Goal: Task Accomplishment & Management: Manage account settings

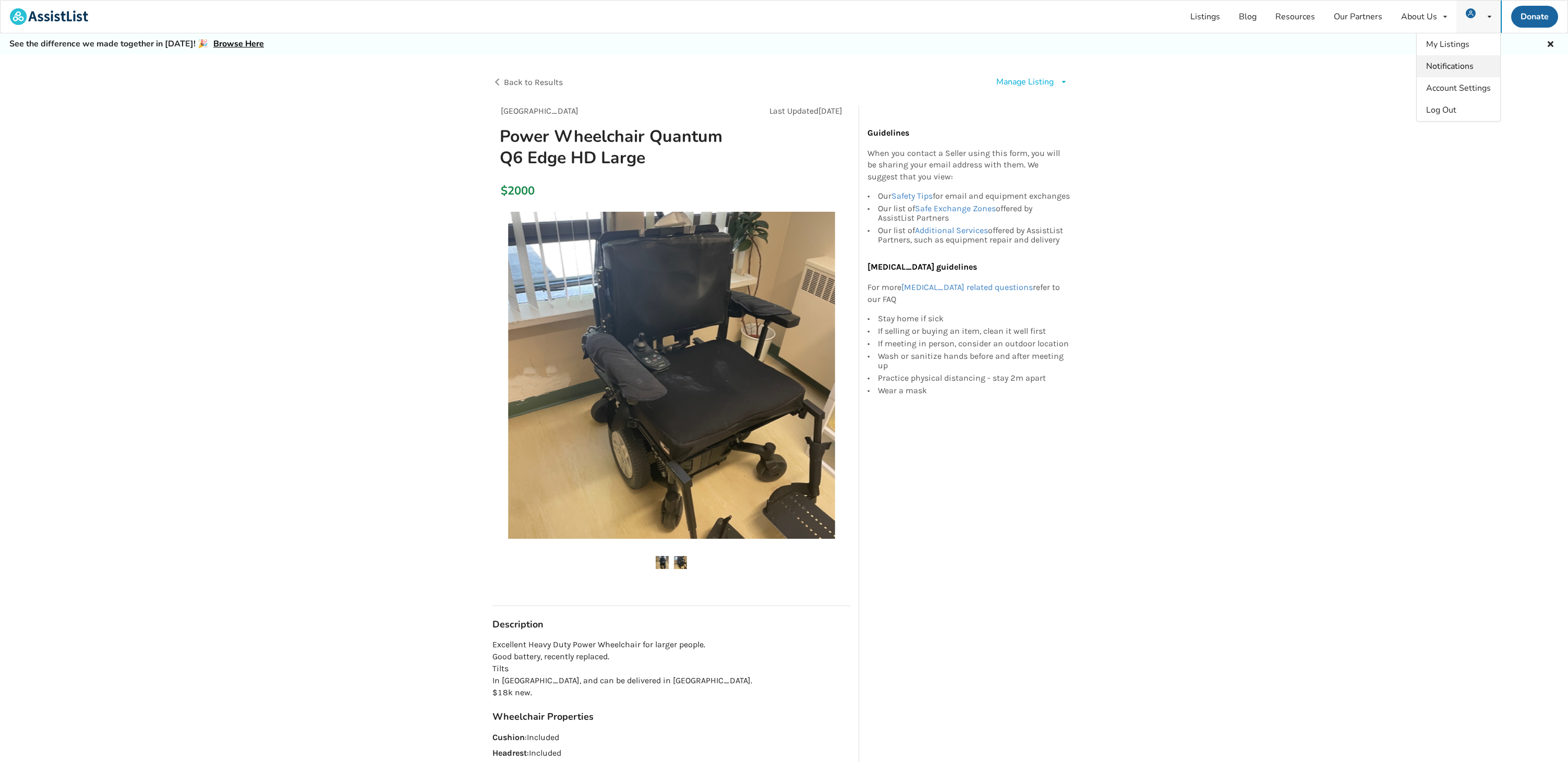
click at [1457, 67] on span "Notifications" at bounding box center [1450, 66] width 47 height 12
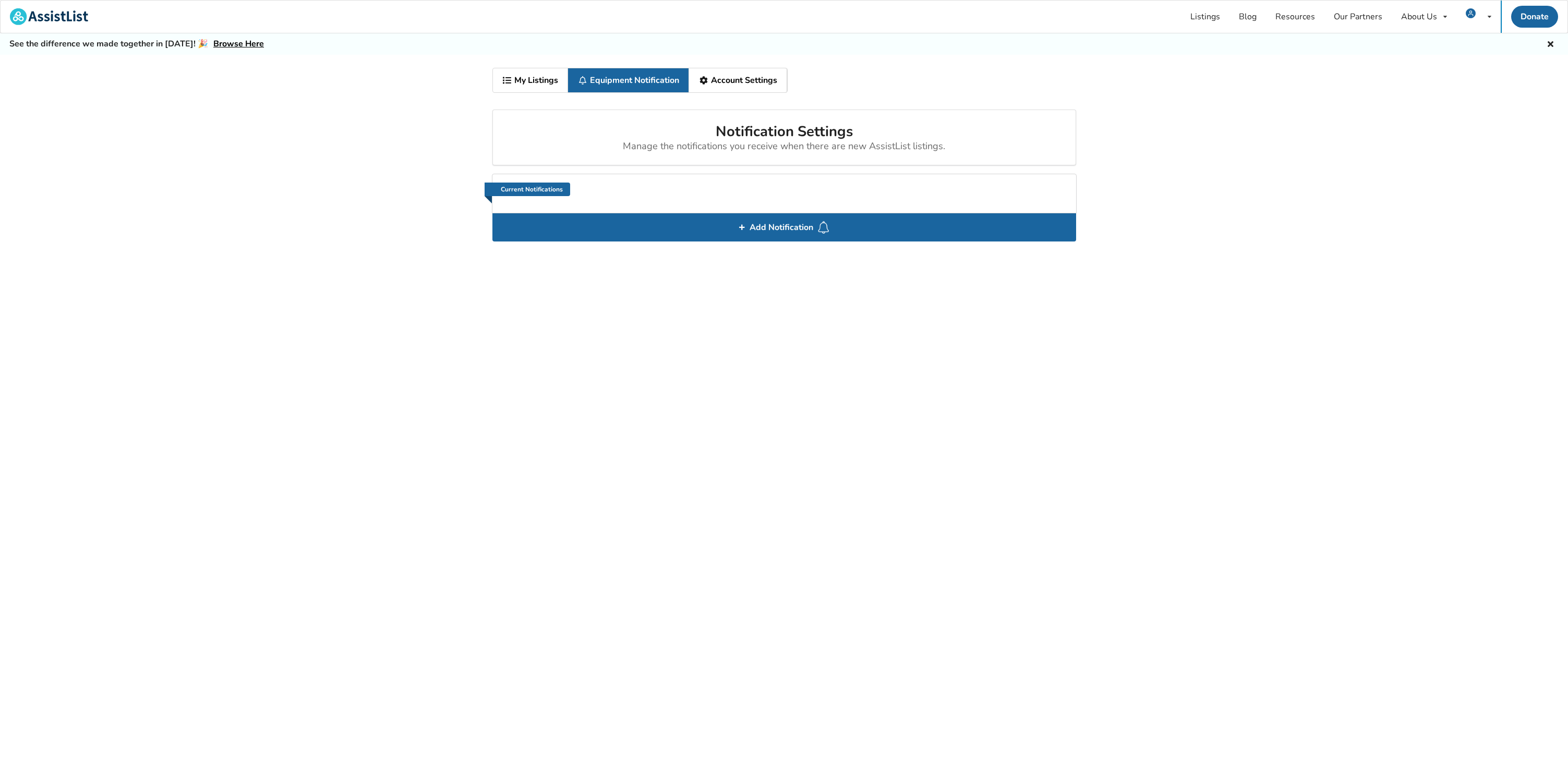
click at [551, 77] on link "My Listings" at bounding box center [531, 80] width 75 height 24
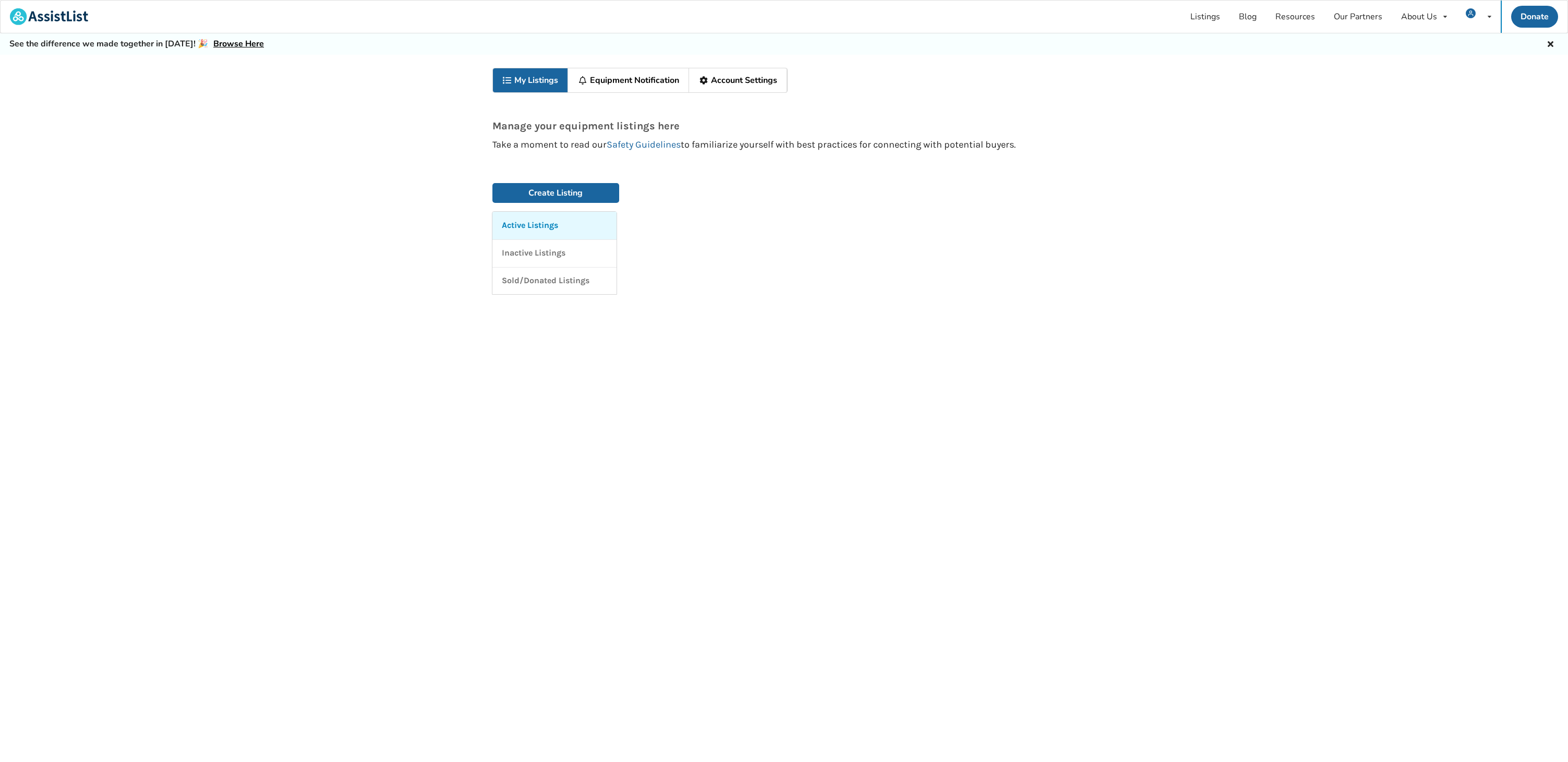
click at [534, 228] on p "Active Listings" at bounding box center [530, 226] width 57 height 12
click at [551, 226] on p "Active Listings" at bounding box center [530, 226] width 57 height 12
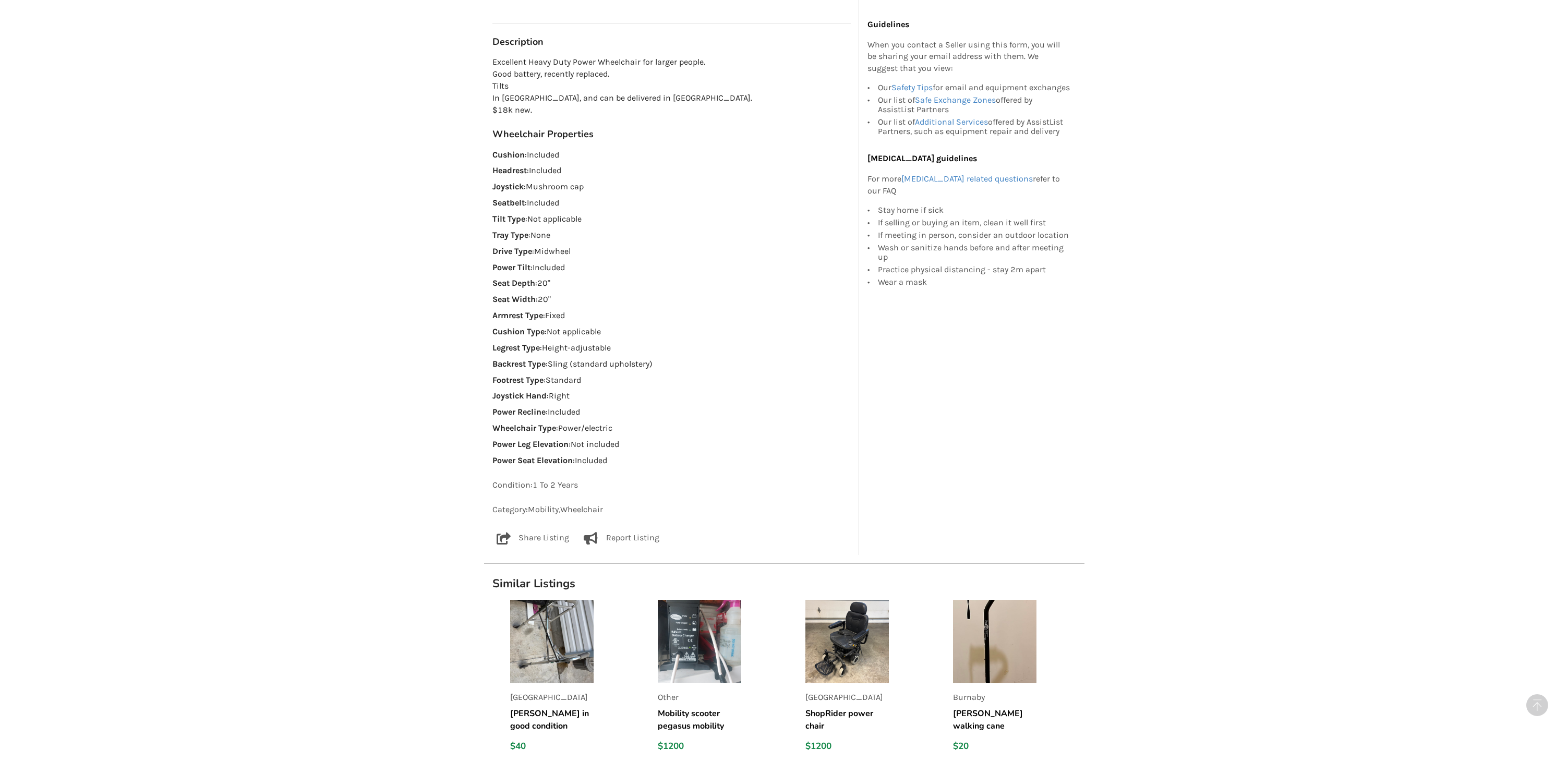
scroll to position [645, 0]
